Goal: Information Seeking & Learning: Stay updated

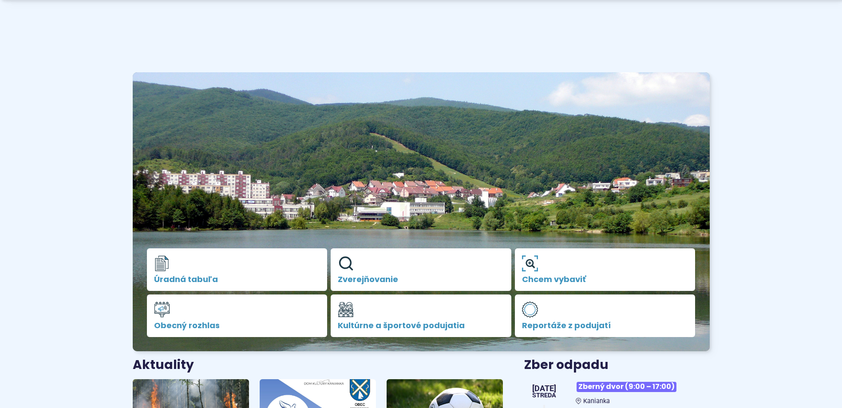
scroll to position [133, 0]
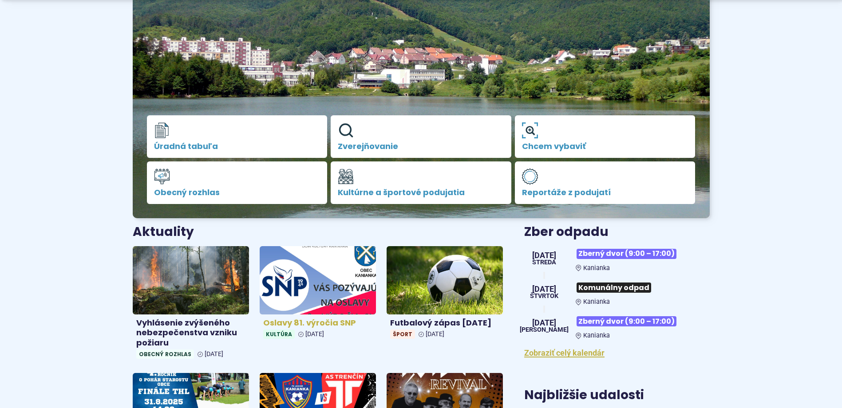
click at [337, 298] on img at bounding box center [318, 280] width 134 height 79
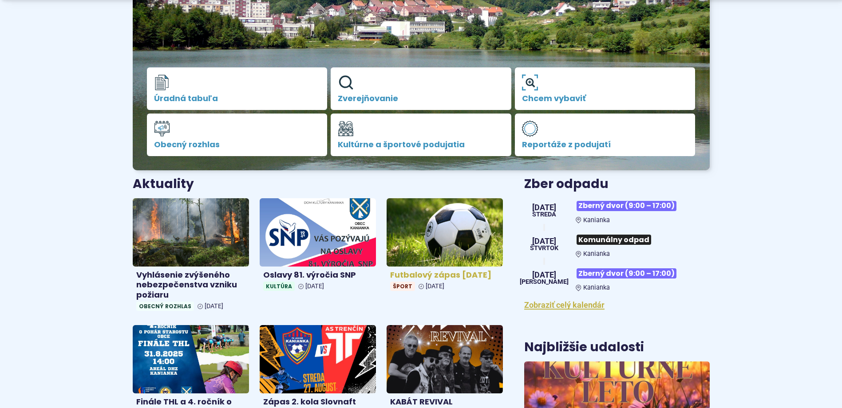
scroll to position [266, 0]
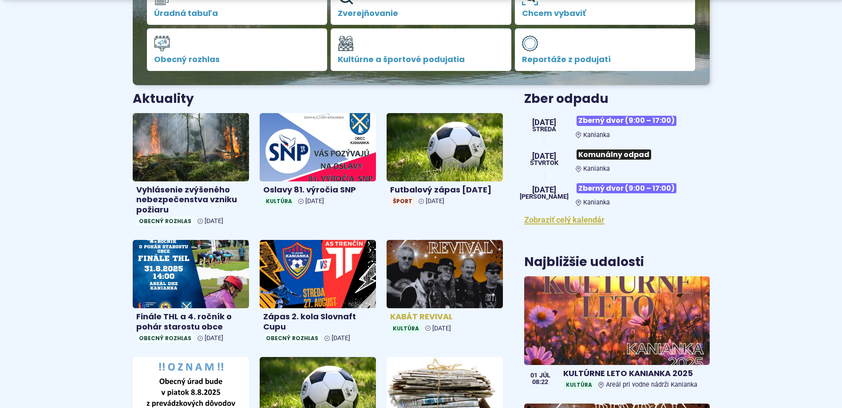
click at [477, 285] on img at bounding box center [445, 274] width 134 height 79
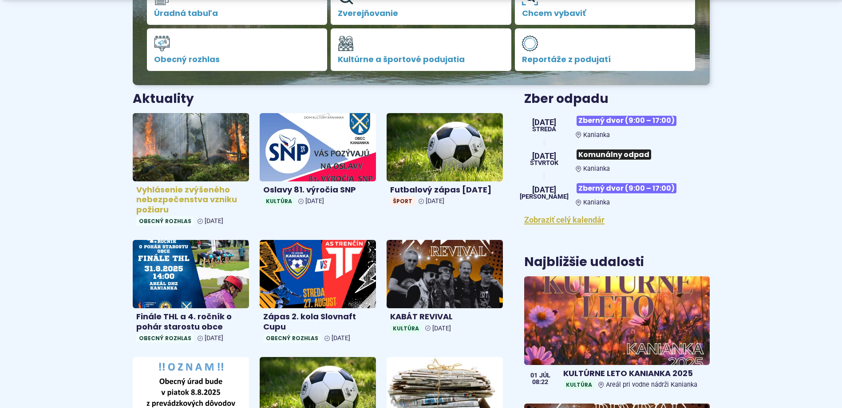
click at [148, 166] on img at bounding box center [191, 147] width 134 height 79
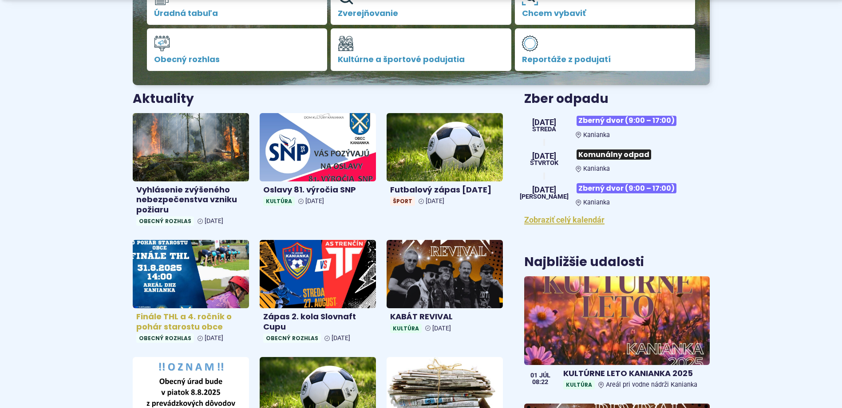
click at [193, 283] on img at bounding box center [191, 274] width 134 height 79
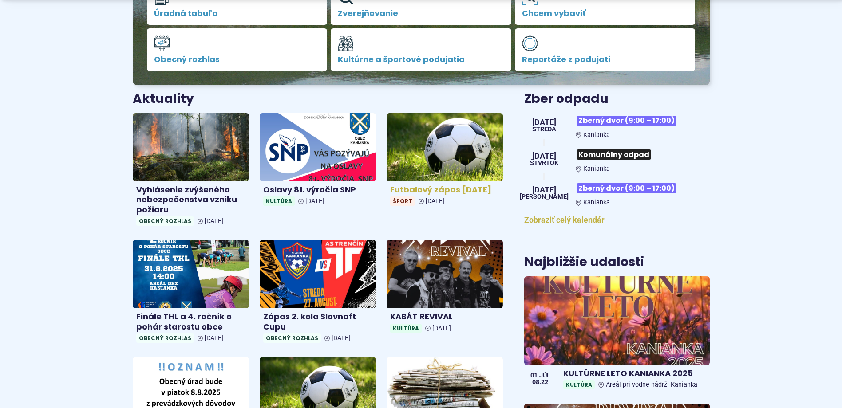
click at [460, 174] on img at bounding box center [445, 147] width 134 height 79
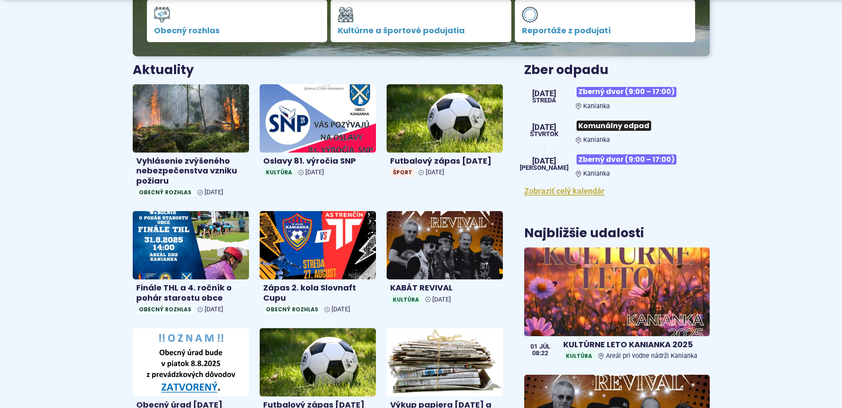
scroll to position [311, 0]
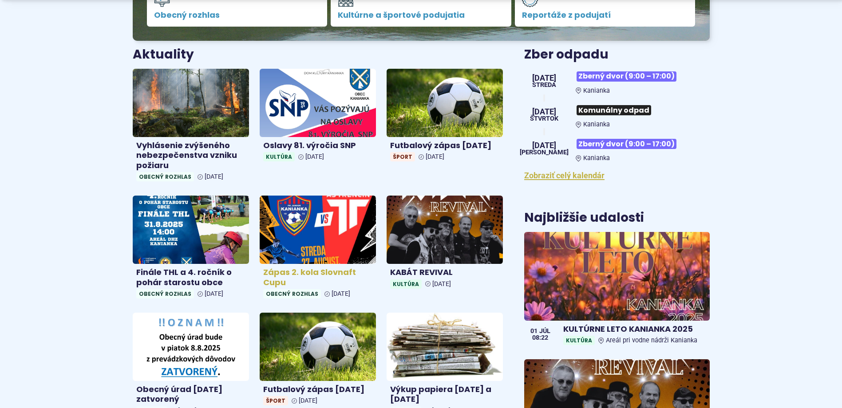
click at [310, 234] on img at bounding box center [318, 230] width 134 height 79
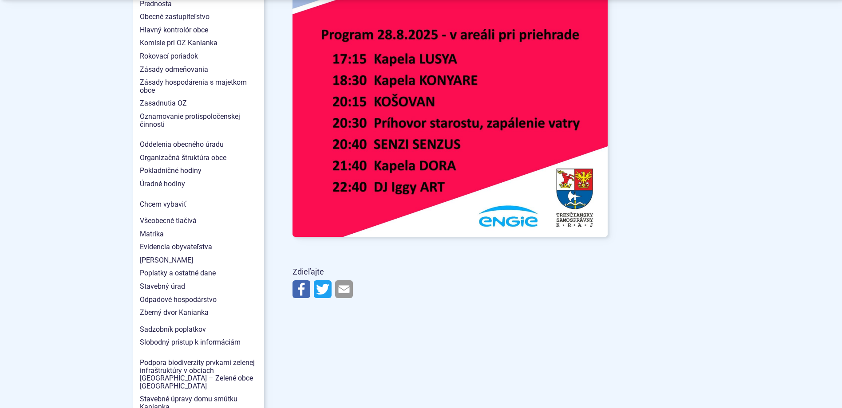
scroll to position [710, 0]
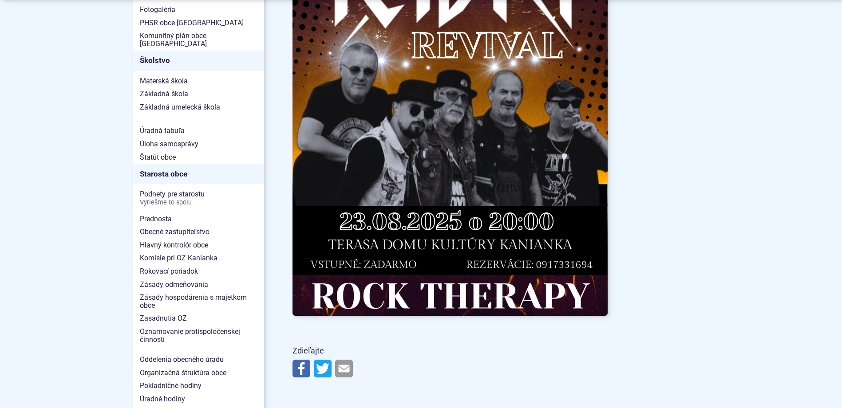
scroll to position [488, 0]
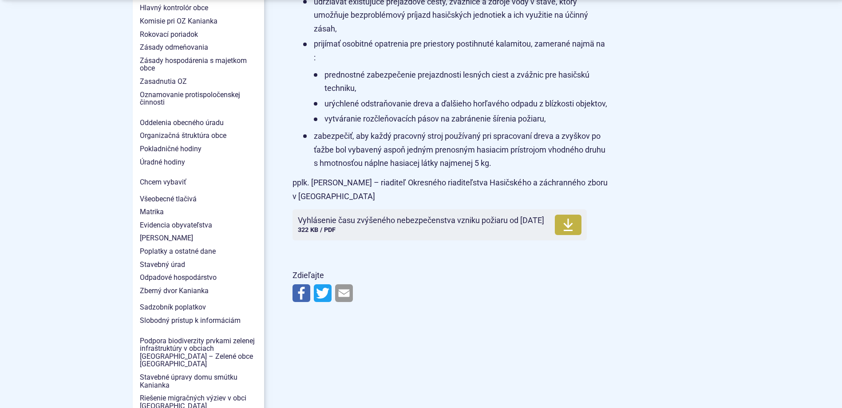
scroll to position [799, 0]
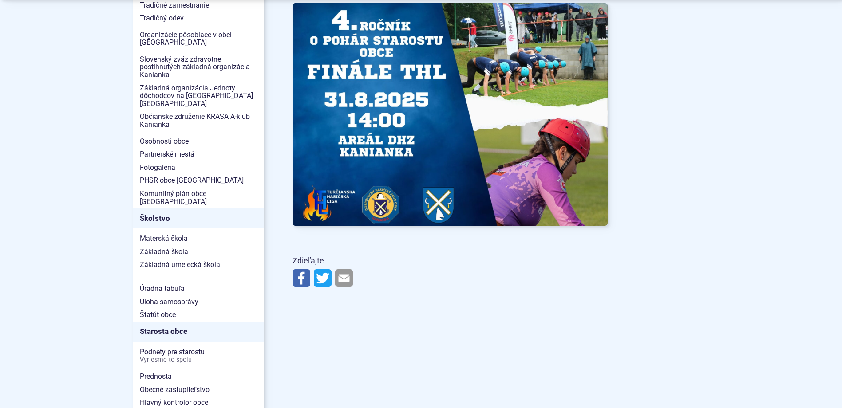
scroll to position [488, 0]
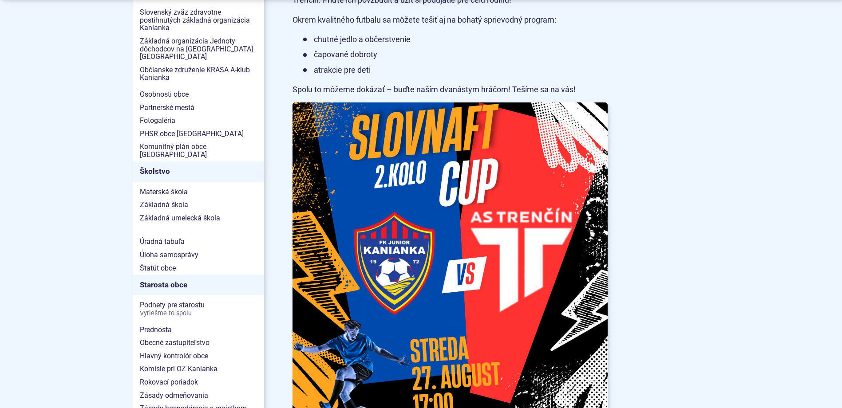
scroll to position [399, 0]
